Goal: Find specific page/section: Find specific page/section

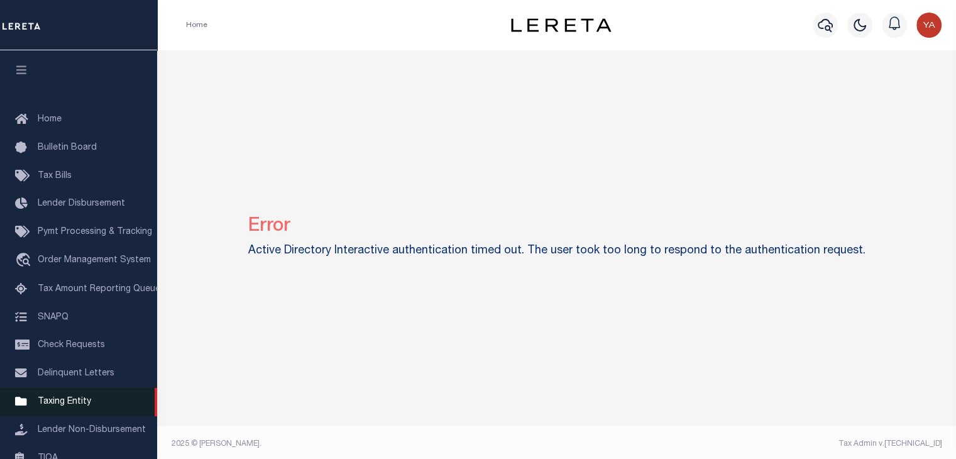
click at [66, 406] on span "Taxing Entity" at bounding box center [64, 401] width 53 height 9
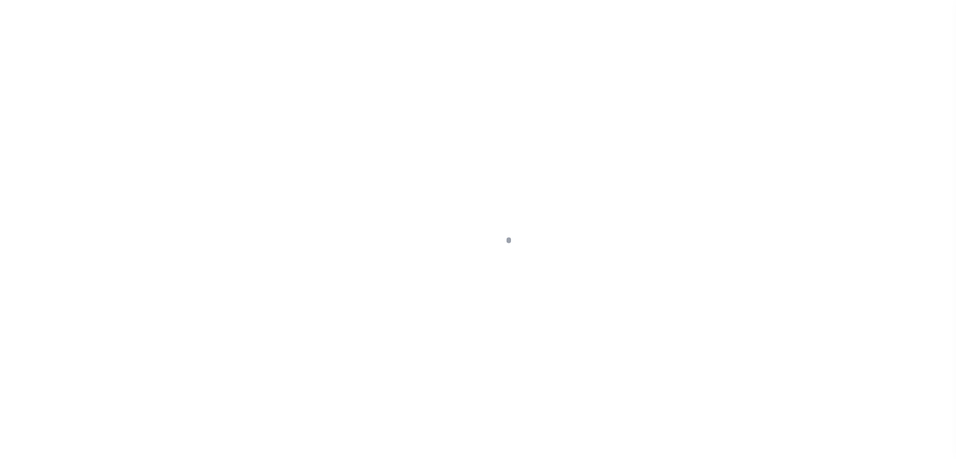
scroll to position [156, 0]
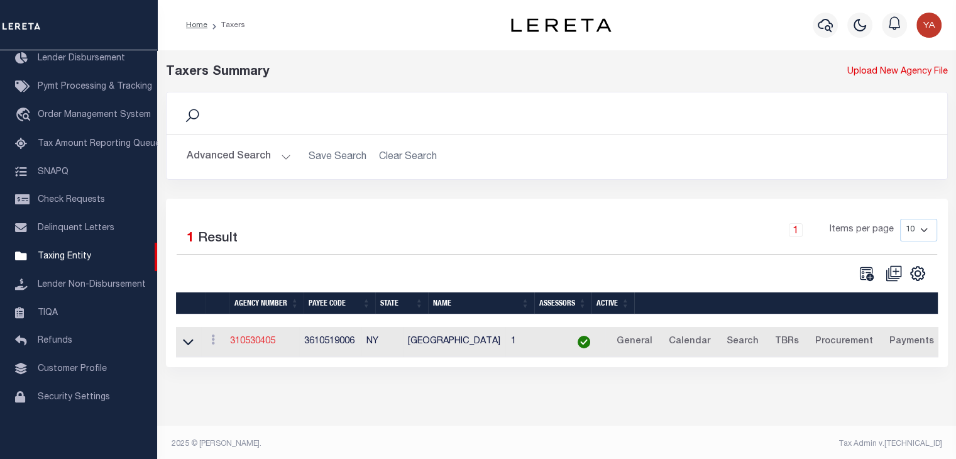
click at [274, 342] on link "310530405" at bounding box center [252, 341] width 45 height 9
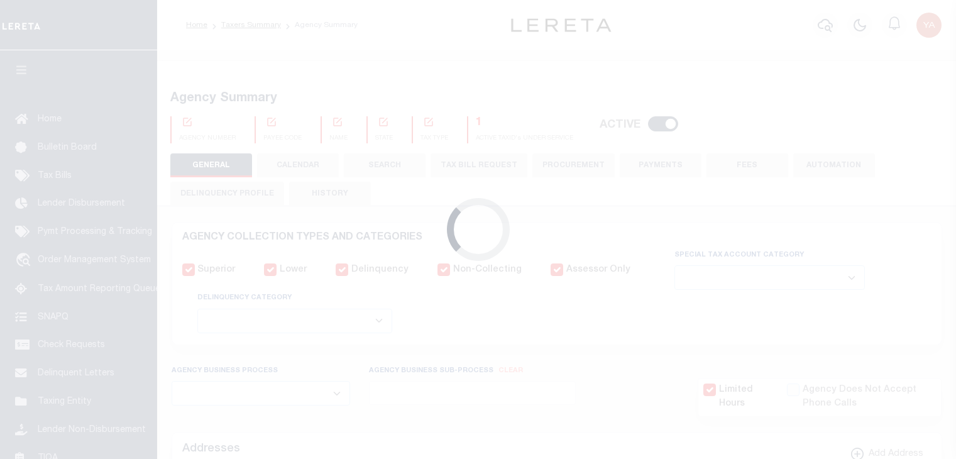
select select
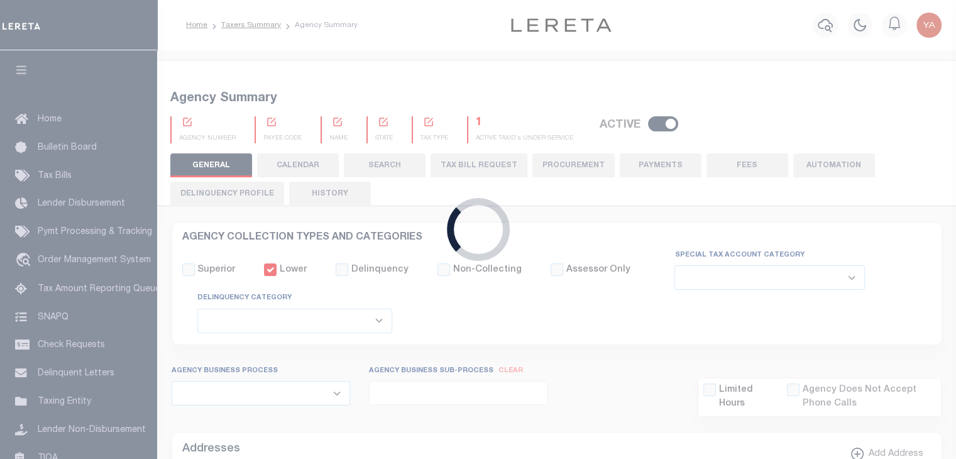
checkbox input "false"
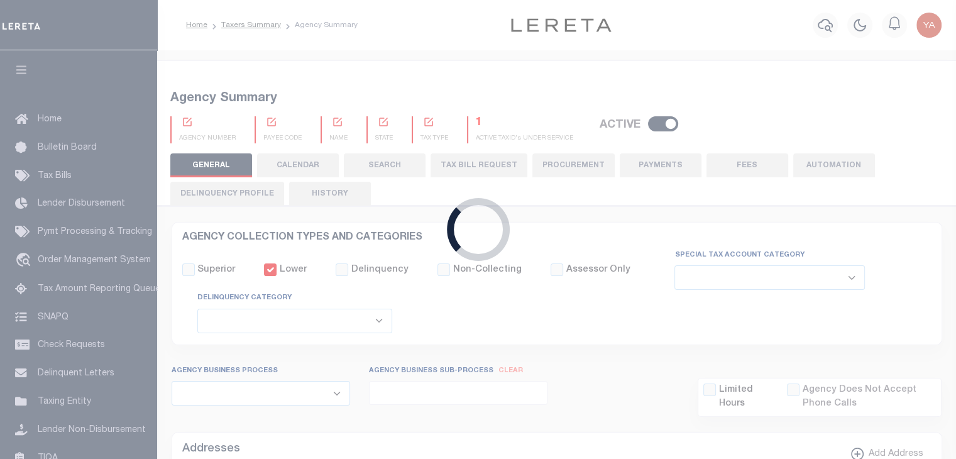
type input "3610519006"
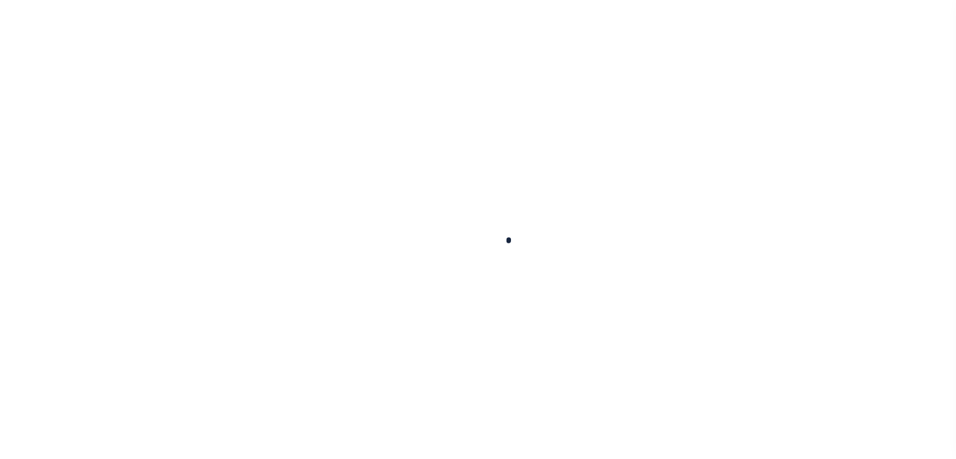
select select
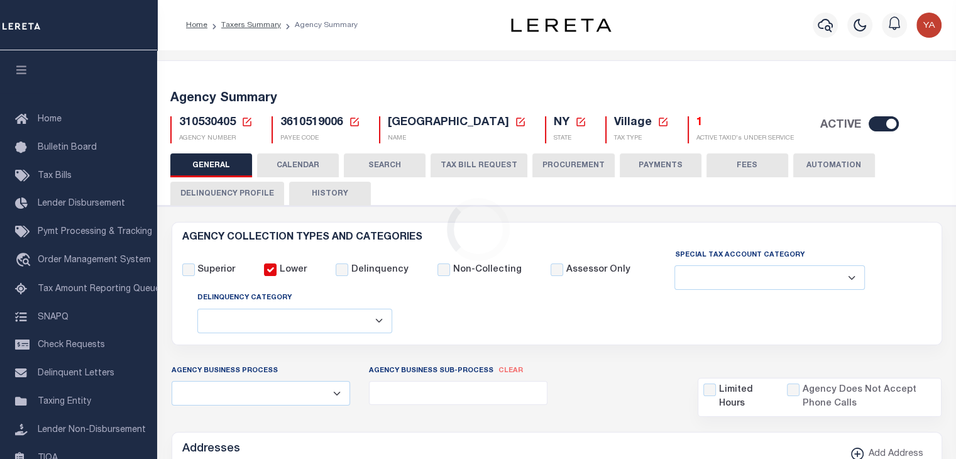
checkbox input "false"
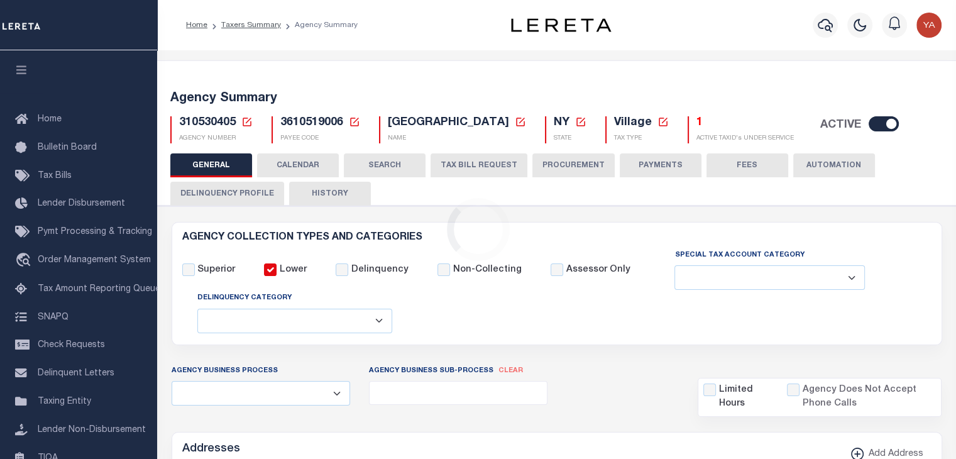
type input "3610519006"
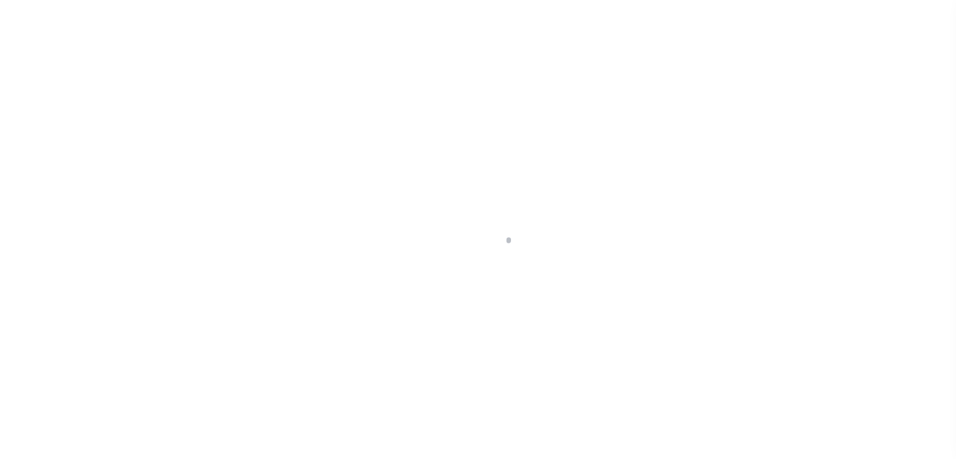
select select
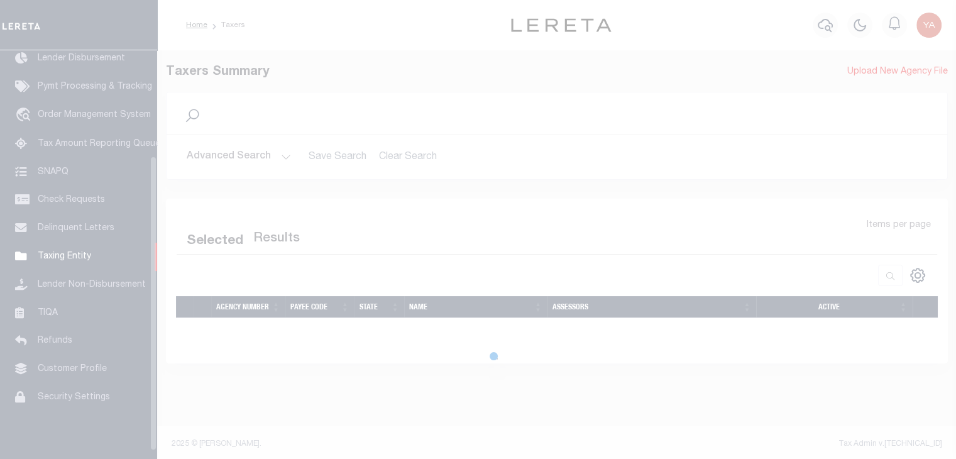
select select
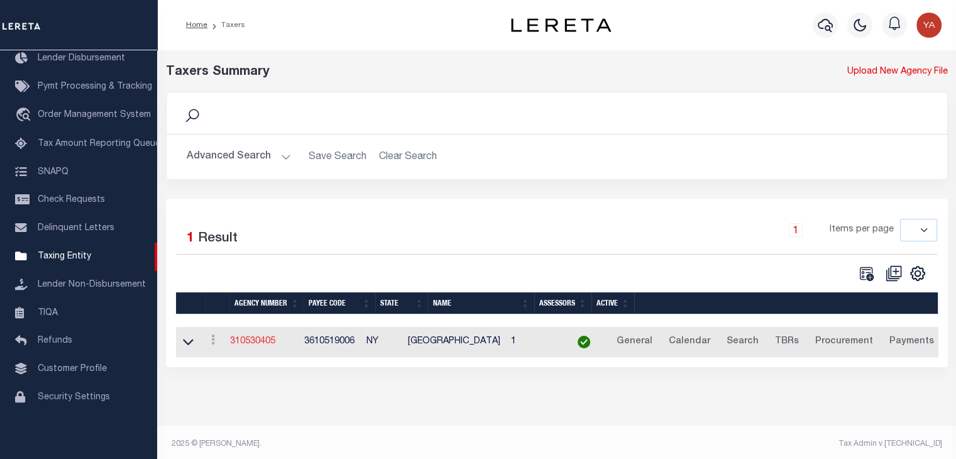
click at [268, 341] on link "310530405" at bounding box center [252, 341] width 45 height 9
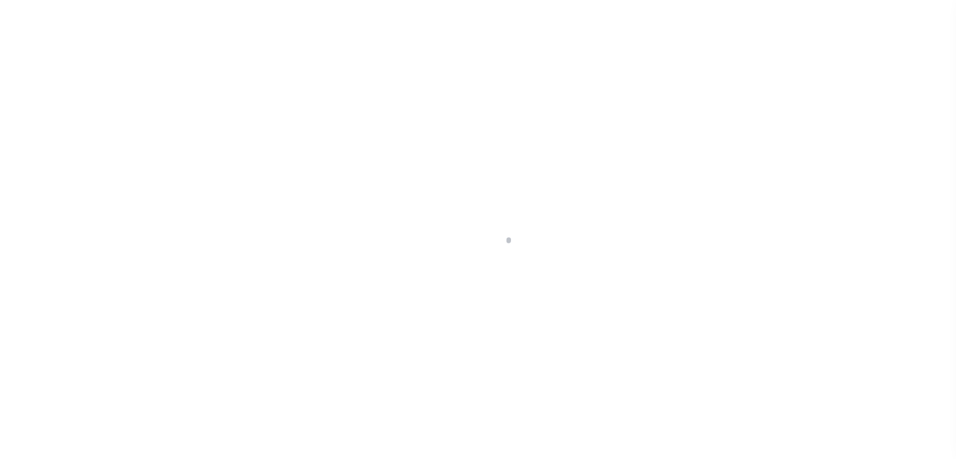
select select
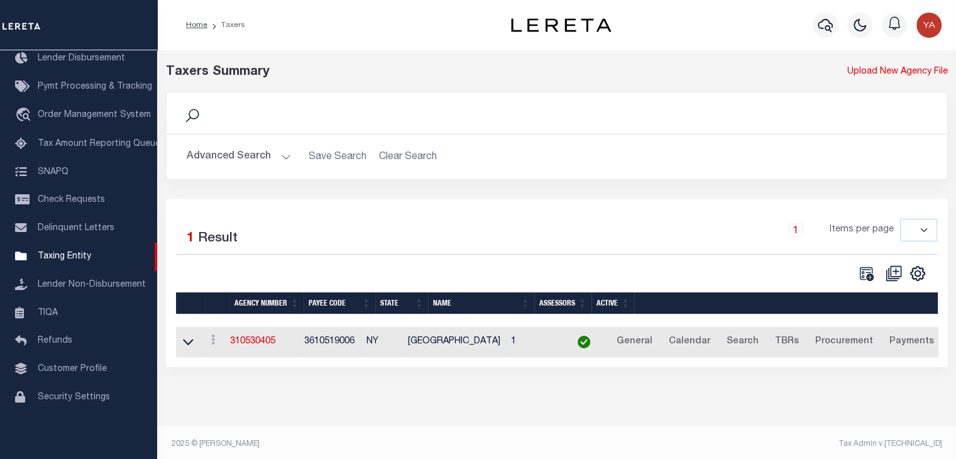
click at [330, 344] on td "3610519006" at bounding box center [330, 342] width 62 height 31
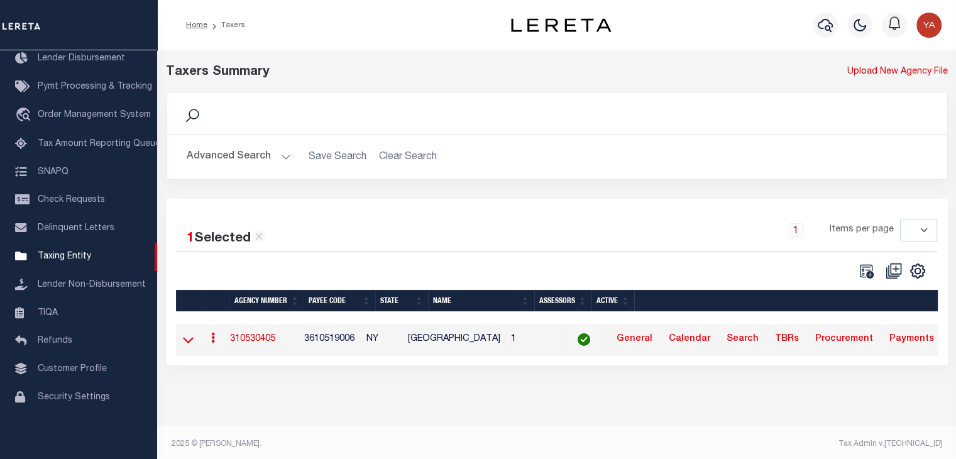
click at [188, 337] on icon at bounding box center [188, 339] width 11 height 13
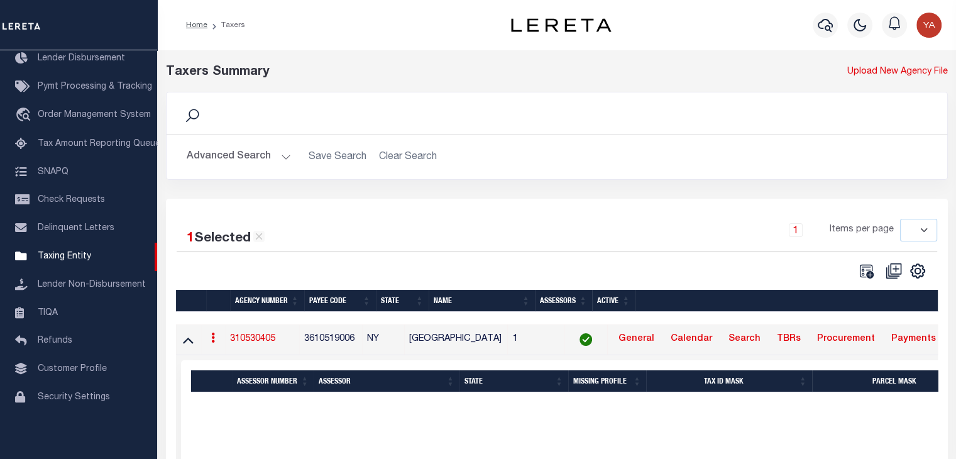
click at [245, 335] on link "310530405" at bounding box center [252, 338] width 45 height 9
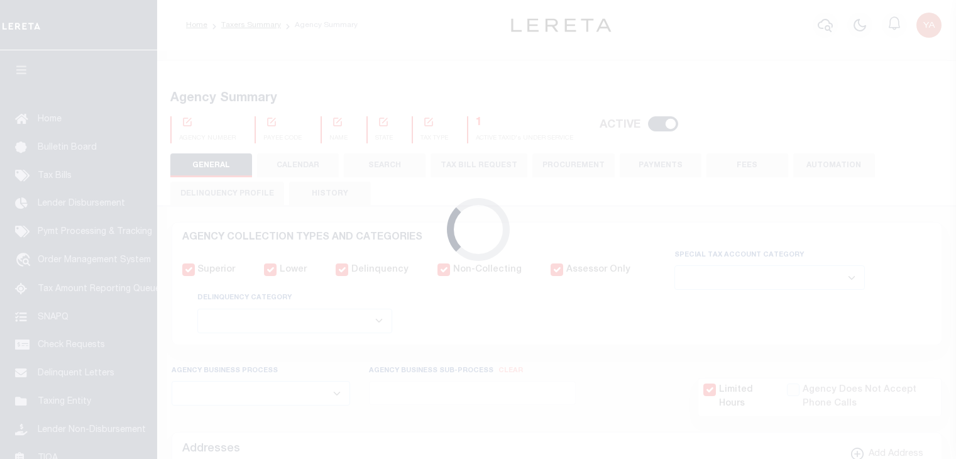
select select
checkbox input "false"
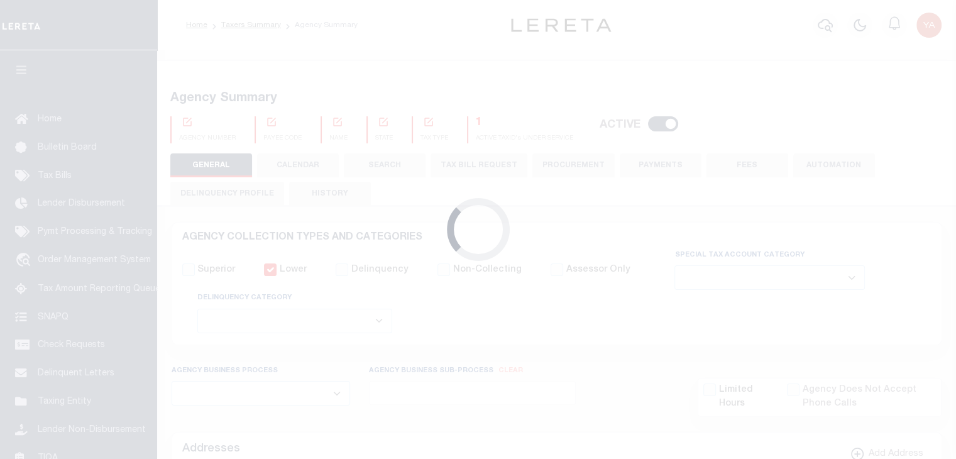
checkbox input "false"
type input "3610519006"
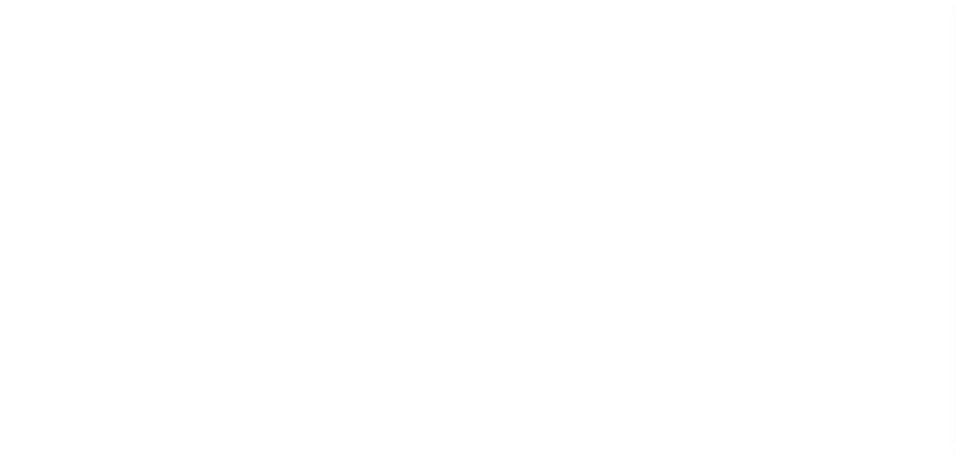
select select
checkbox input "false"
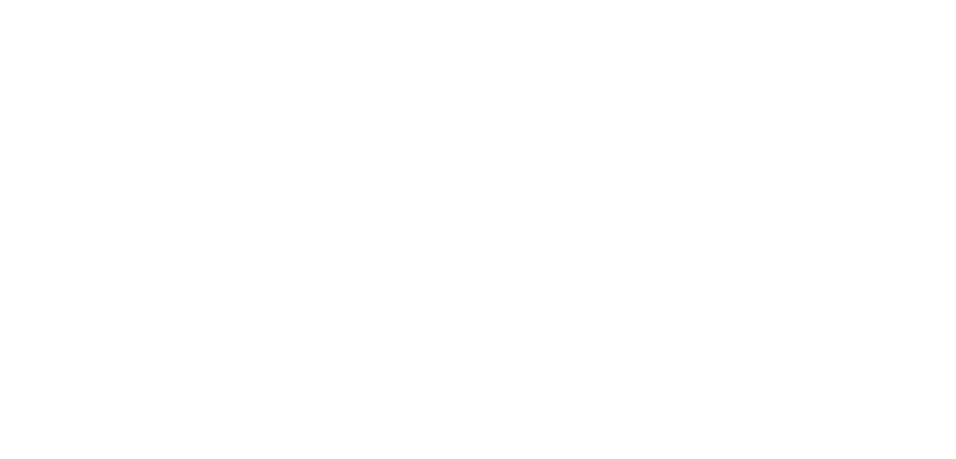
checkbox input "false"
type input "3610519006"
select select
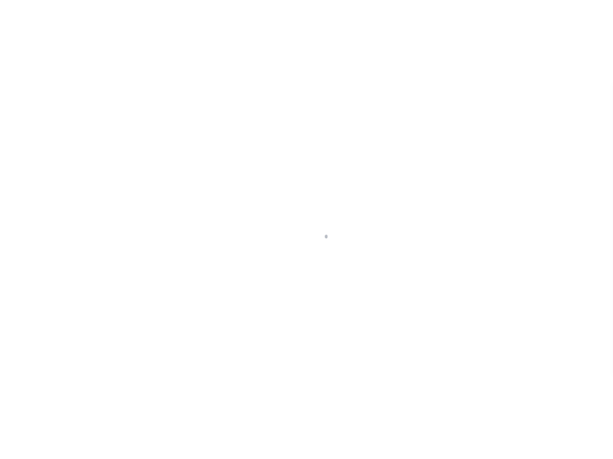
scroll to position [156, 0]
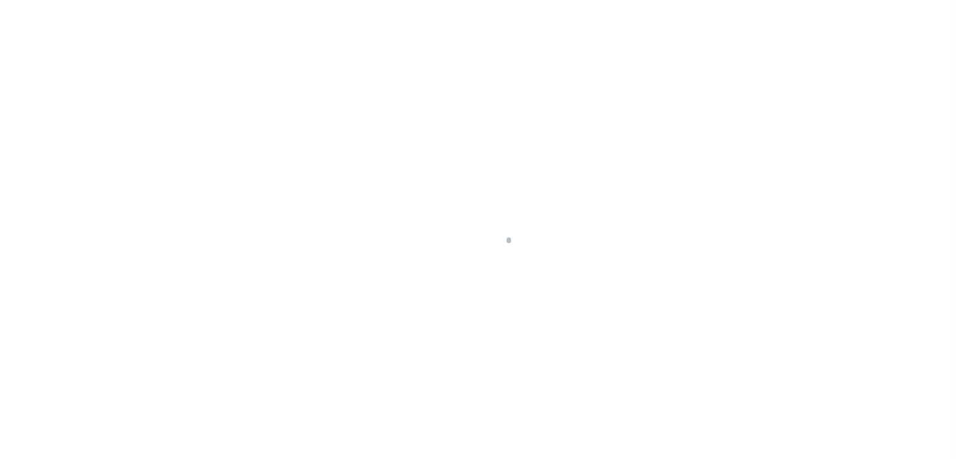
select select
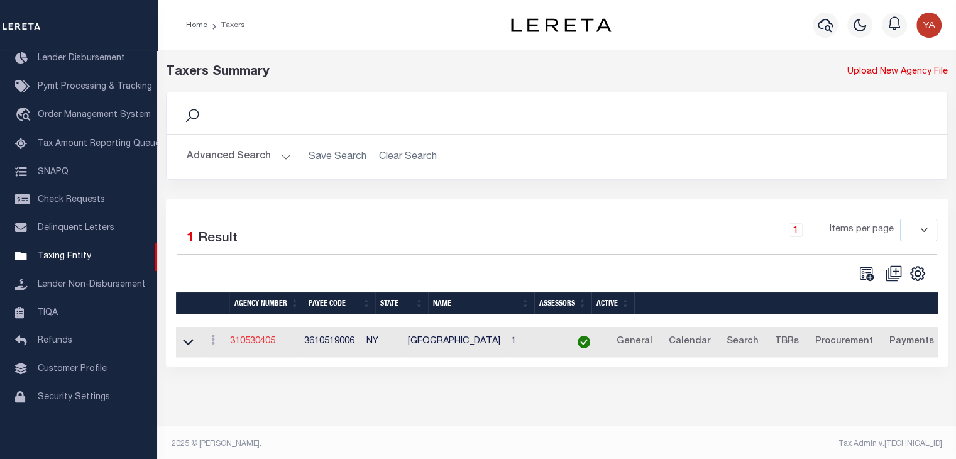
click at [262, 340] on link "310530405" at bounding box center [252, 341] width 45 height 9
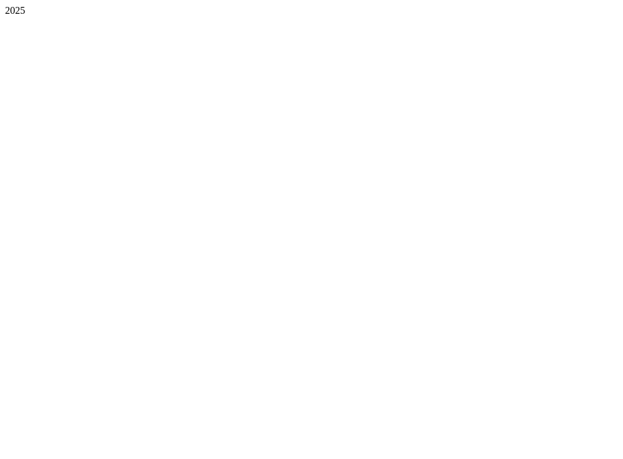
click at [573, 16] on body "2025" at bounding box center [311, 10] width 613 height 11
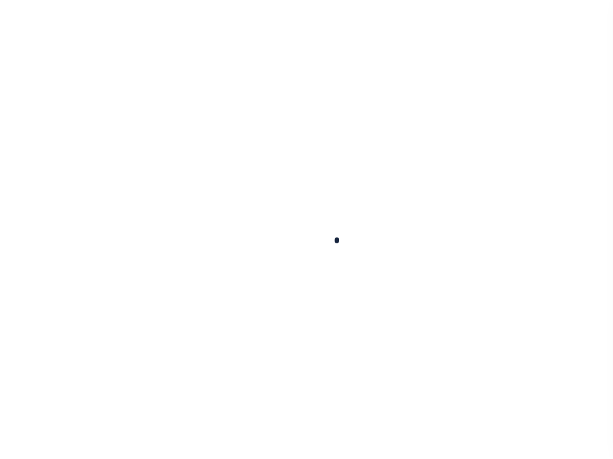
select select
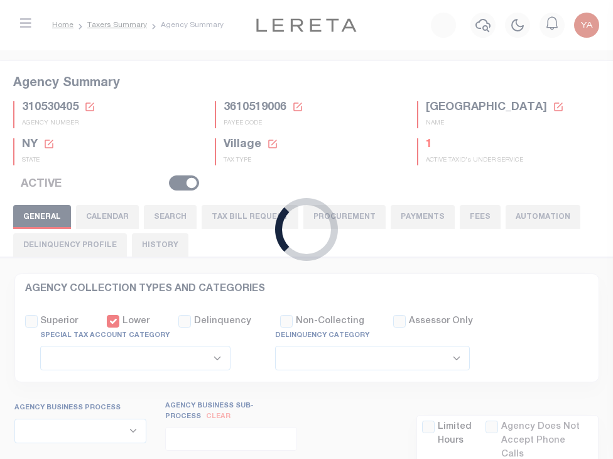
checkbox input "false"
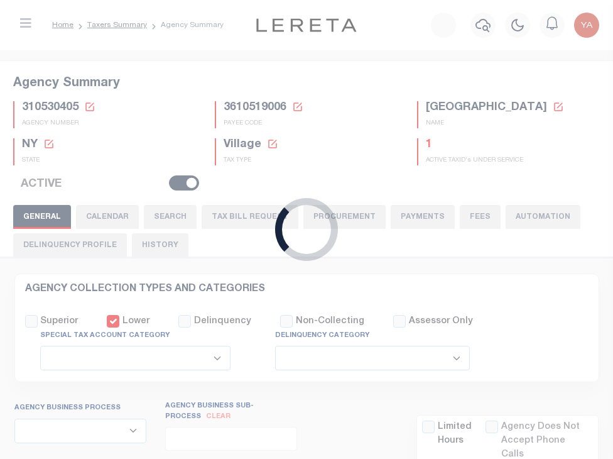
type input "3610519006"
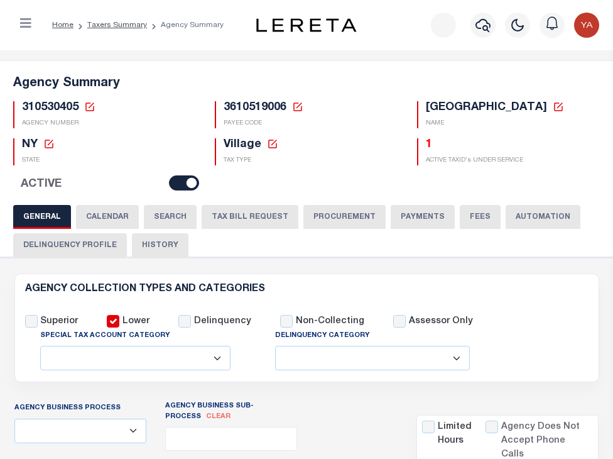
click at [411, 218] on button "PAYMENTS" at bounding box center [423, 217] width 64 height 24
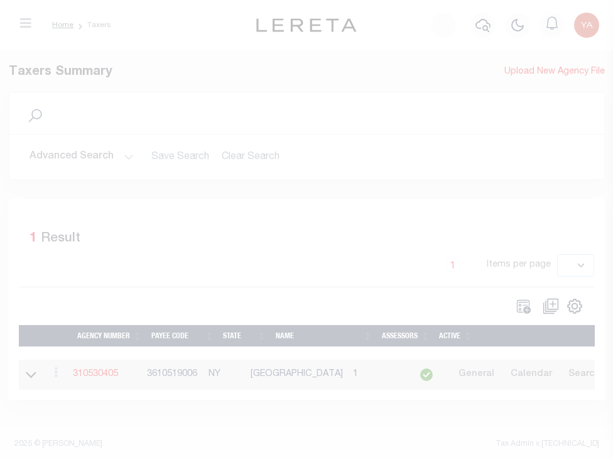
select select
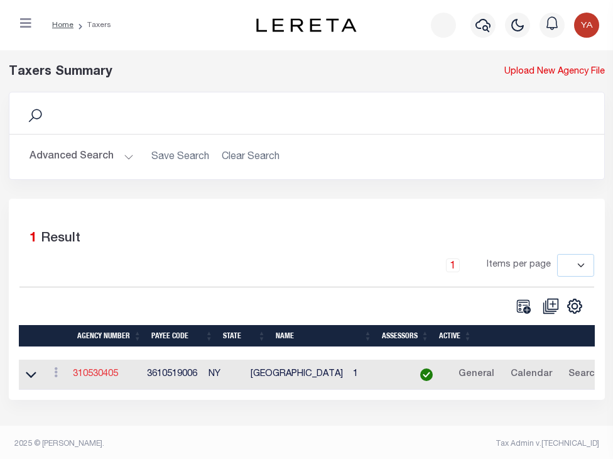
click at [123, 367] on td "310530405" at bounding box center [105, 374] width 74 height 31
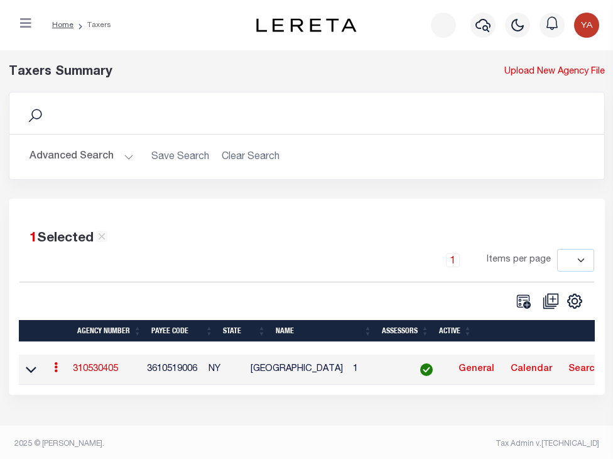
click at [118, 368] on link "310530405" at bounding box center [95, 368] width 45 height 9
